Goal: Task Accomplishment & Management: Use online tool/utility

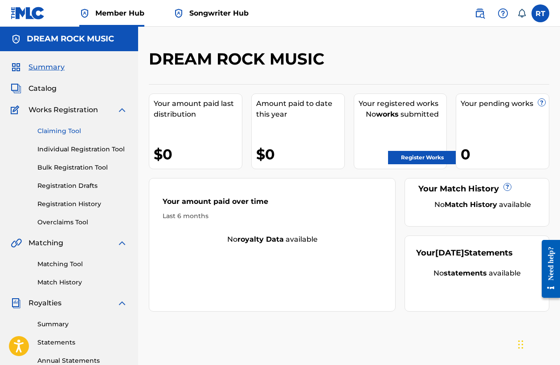
click at [66, 130] on link "Claiming Tool" at bounding box center [82, 130] width 90 height 9
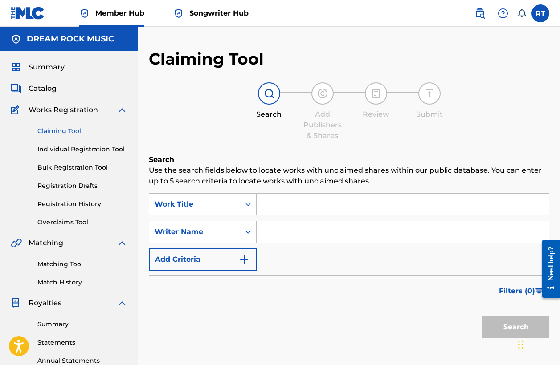
click at [318, 199] on input "Search Form" at bounding box center [402, 204] width 292 height 21
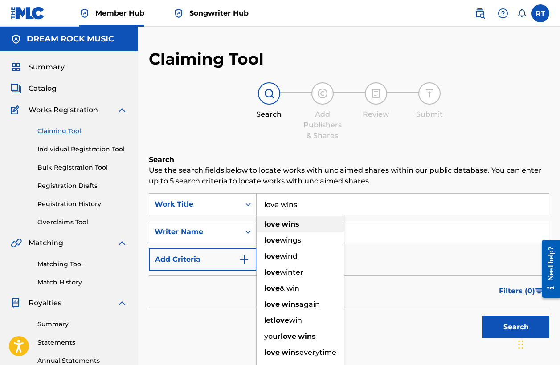
type input "love wins"
click at [305, 223] on div "love wins" at bounding box center [299, 224] width 87 height 16
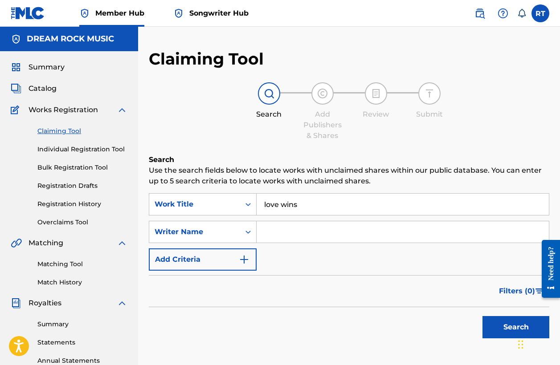
click at [283, 236] on input "Search Form" at bounding box center [402, 231] width 292 height 21
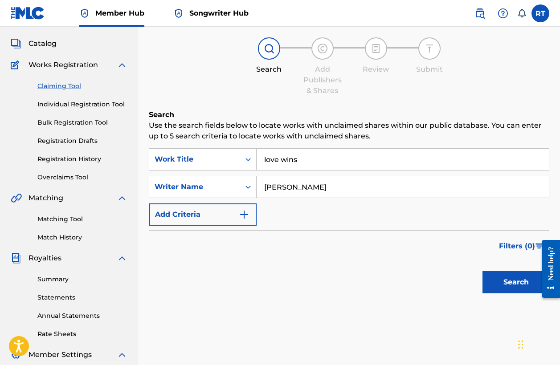
scroll to position [55, 0]
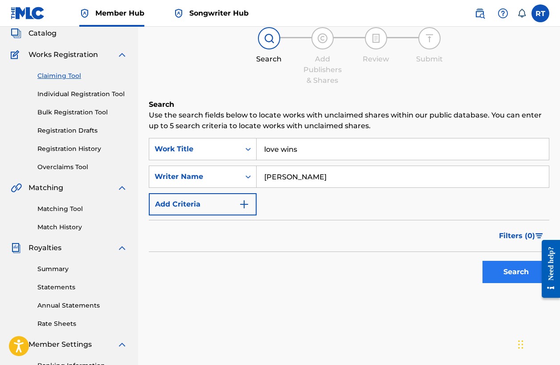
type input "[PERSON_NAME]"
click at [498, 272] on button "Search" at bounding box center [515, 272] width 67 height 22
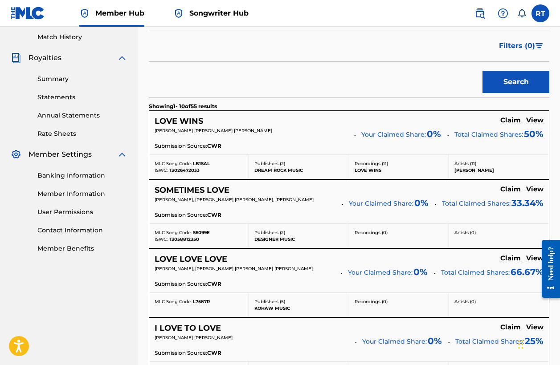
scroll to position [254, 0]
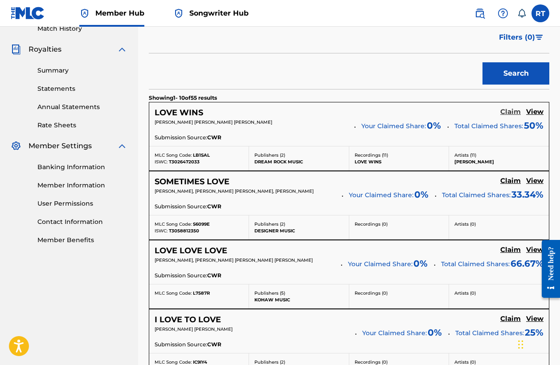
click at [508, 114] on h5 "Claim" at bounding box center [510, 112] width 20 height 8
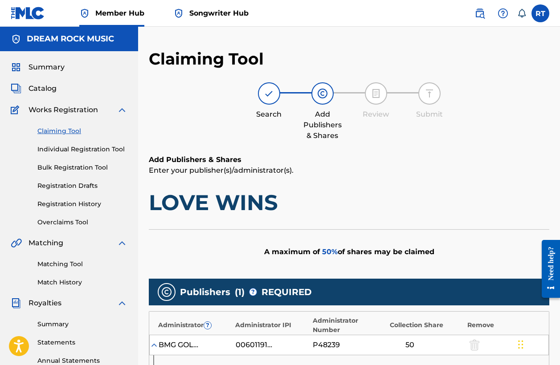
scroll to position [0, 0]
click at [66, 130] on link "Claiming Tool" at bounding box center [82, 130] width 90 height 9
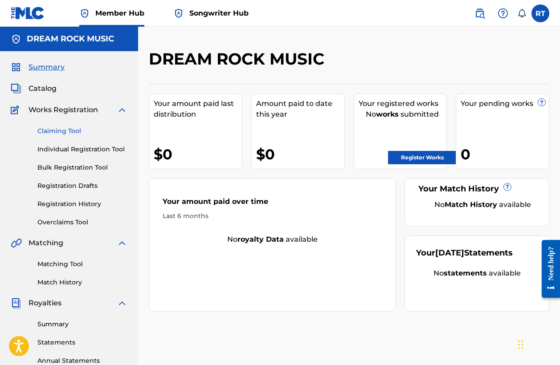
click at [42, 132] on link "Claiming Tool" at bounding box center [82, 130] width 90 height 9
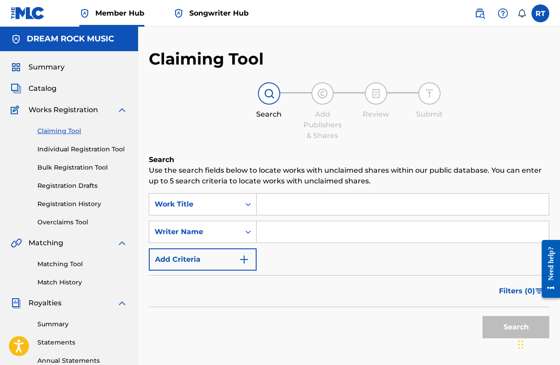
click at [278, 208] on input "Search Form" at bounding box center [402, 204] width 292 height 21
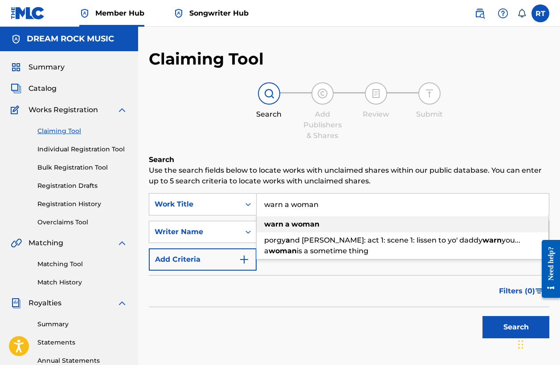
type input "warn a woman"
click at [302, 227] on strong "woman" at bounding box center [305, 224] width 28 height 8
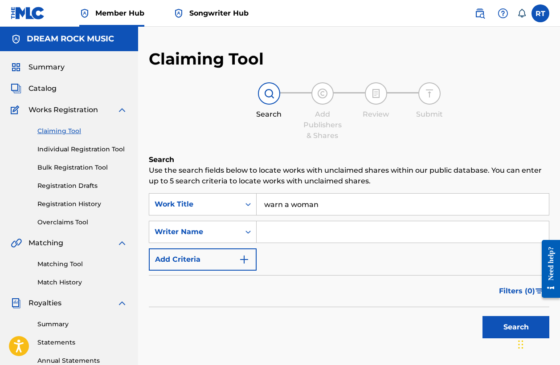
click at [293, 238] on input "Search Form" at bounding box center [402, 231] width 292 height 21
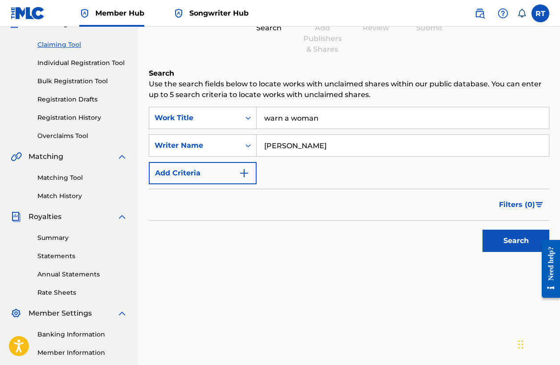
scroll to position [122, 0]
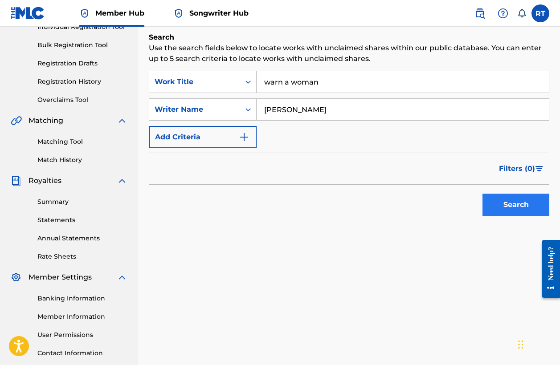
type input "[PERSON_NAME]"
click at [491, 208] on button "Search" at bounding box center [515, 205] width 67 height 22
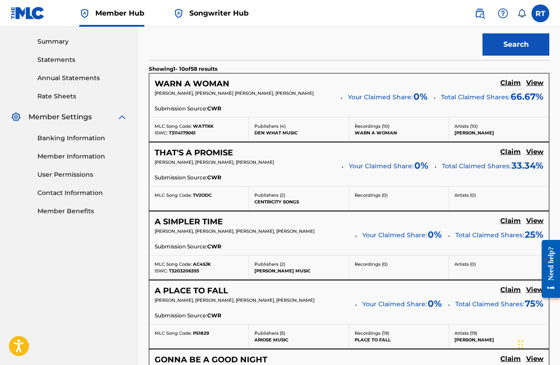
scroll to position [287, 0]
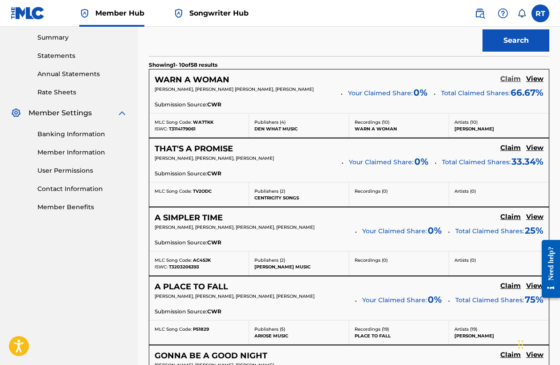
click at [516, 78] on h5 "Claim" at bounding box center [510, 79] width 20 height 8
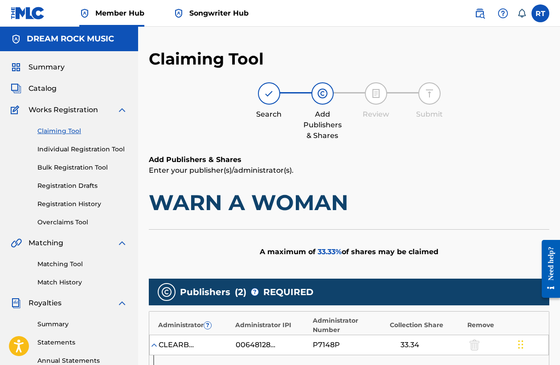
scroll to position [0, 0]
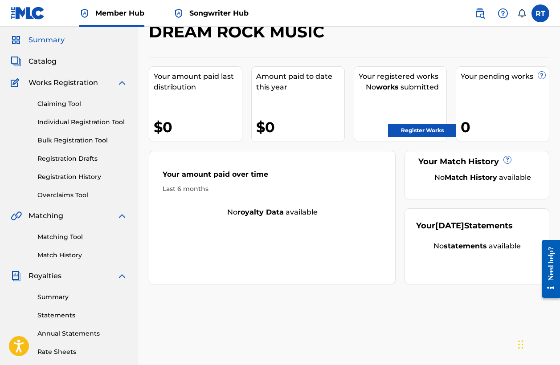
scroll to position [23, 0]
